Goal: Task Accomplishment & Management: Manage account settings

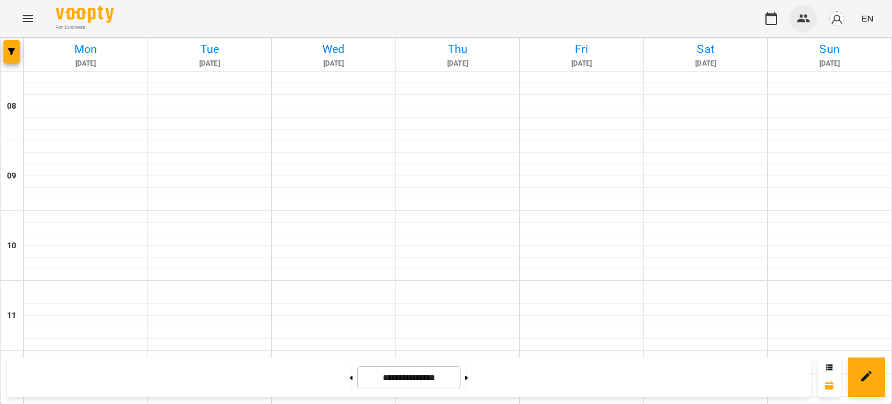
click at [804, 28] on button "button" at bounding box center [804, 19] width 28 height 28
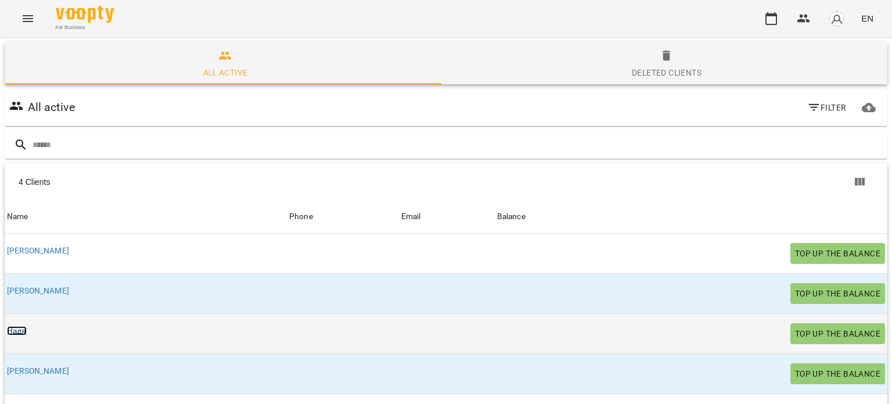
click at [16, 333] on link "Надя" at bounding box center [17, 330] width 20 height 9
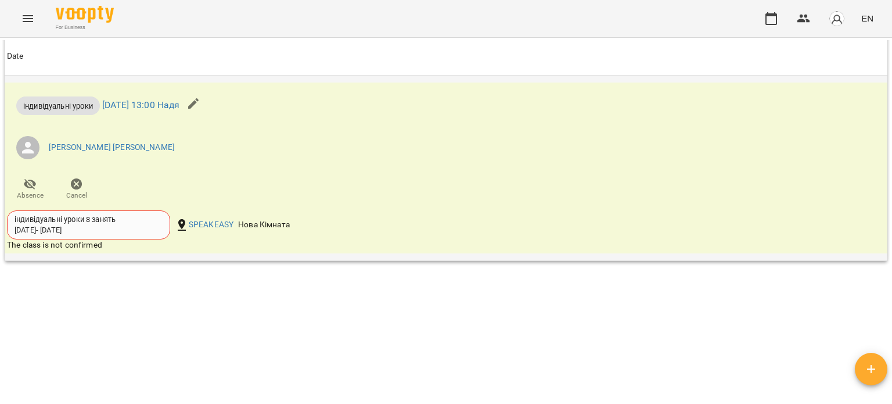
scroll to position [1003, 0]
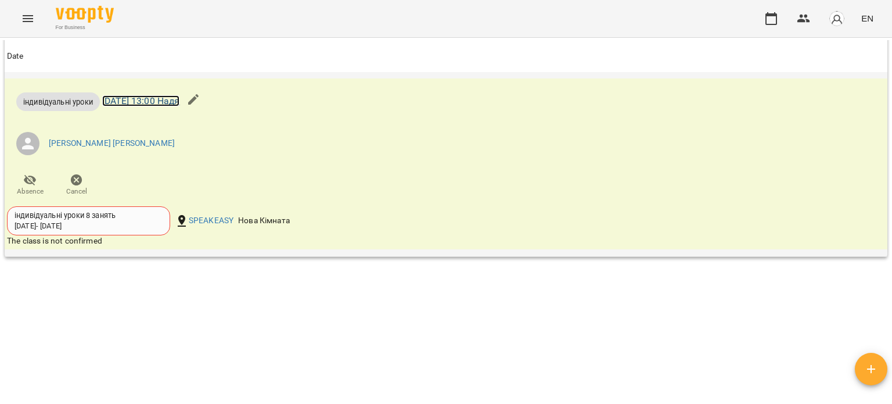
click at [180, 98] on link "[DATE] 13:00 Надя" at bounding box center [141, 100] width 78 height 11
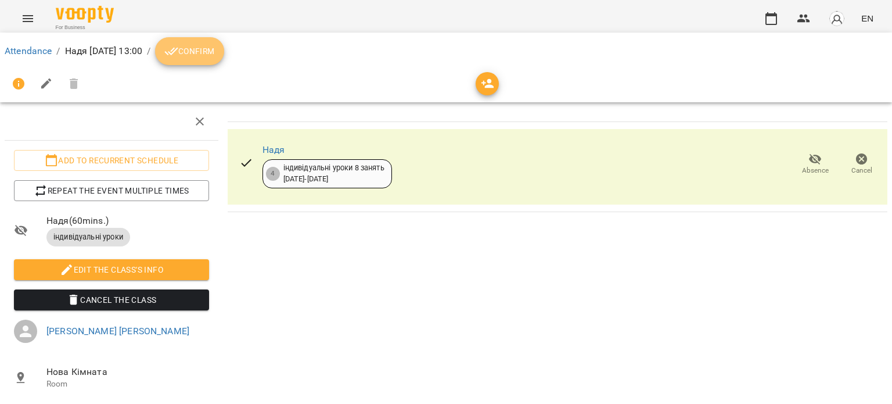
click at [214, 46] on span "Confirm" at bounding box center [189, 51] width 50 height 14
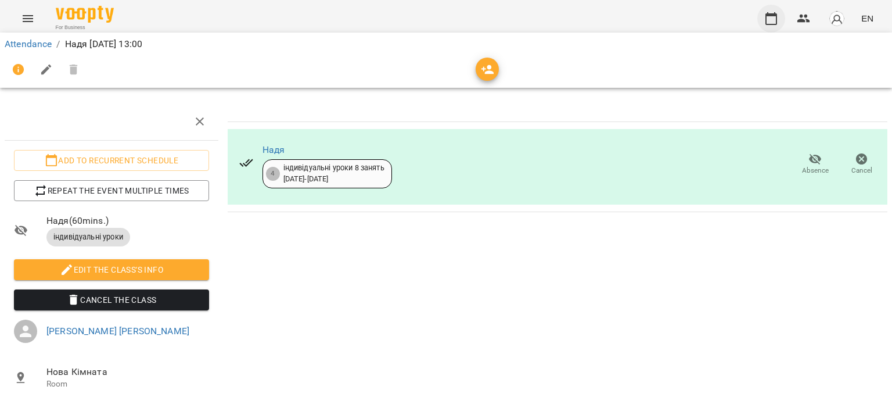
click at [773, 21] on icon "button" at bounding box center [771, 19] width 14 height 14
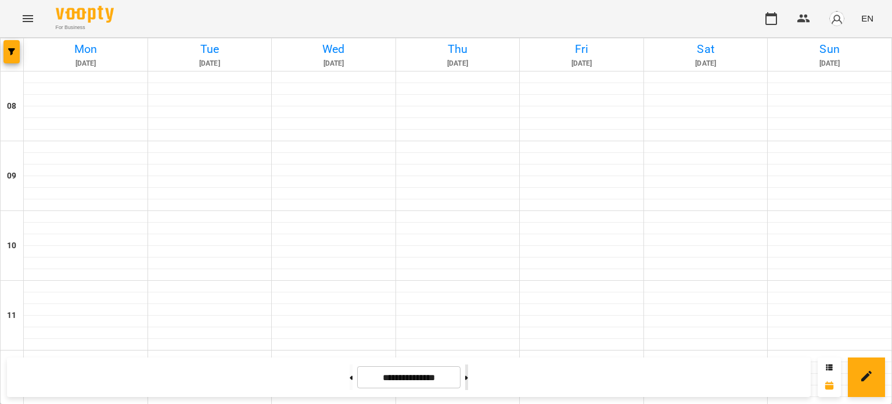
click at [468, 377] on button at bounding box center [466, 377] width 3 height 26
click at [350, 375] on button at bounding box center [351, 377] width 3 height 26
type input "**********"
